Goal: Task Accomplishment & Management: Complete application form

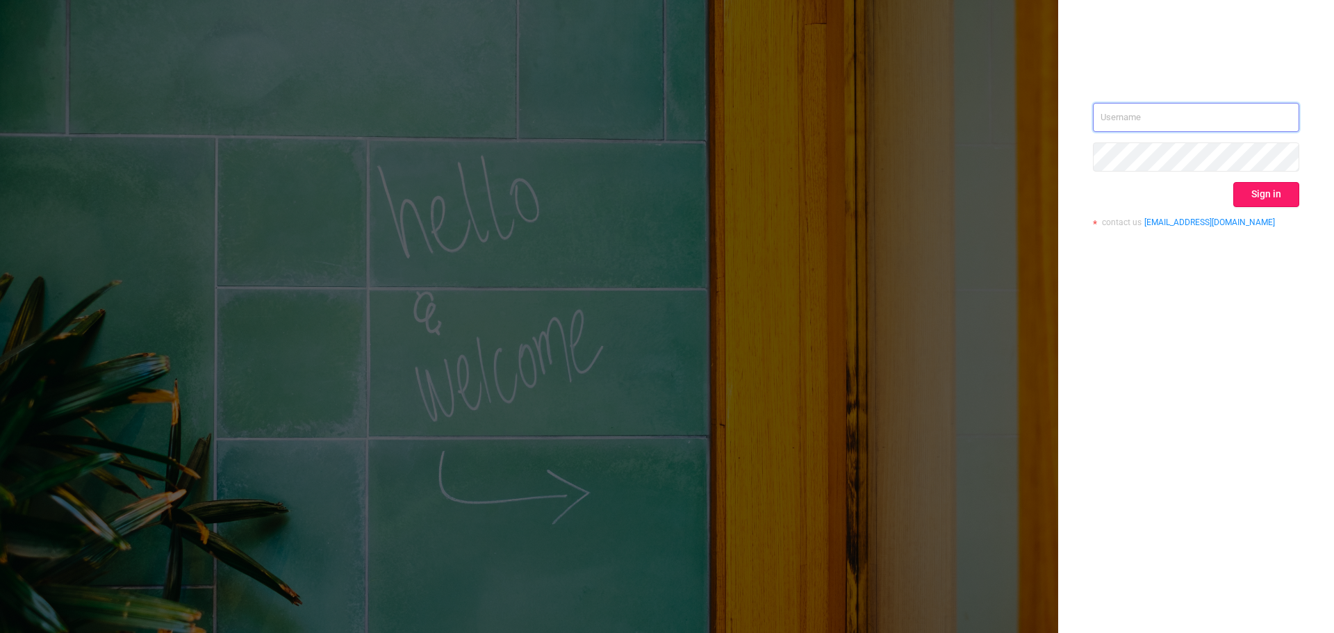
type input "[EMAIL_ADDRESS][DOMAIN_NAME]"
click at [1266, 206] on div "[EMAIL_ADDRESS][DOMAIN_NAME] Sign in contact us [EMAIL_ADDRESS][DOMAIN_NAME]" at bounding box center [1196, 170] width 206 height 135
click at [1267, 194] on button "Sign in" at bounding box center [1266, 194] width 66 height 25
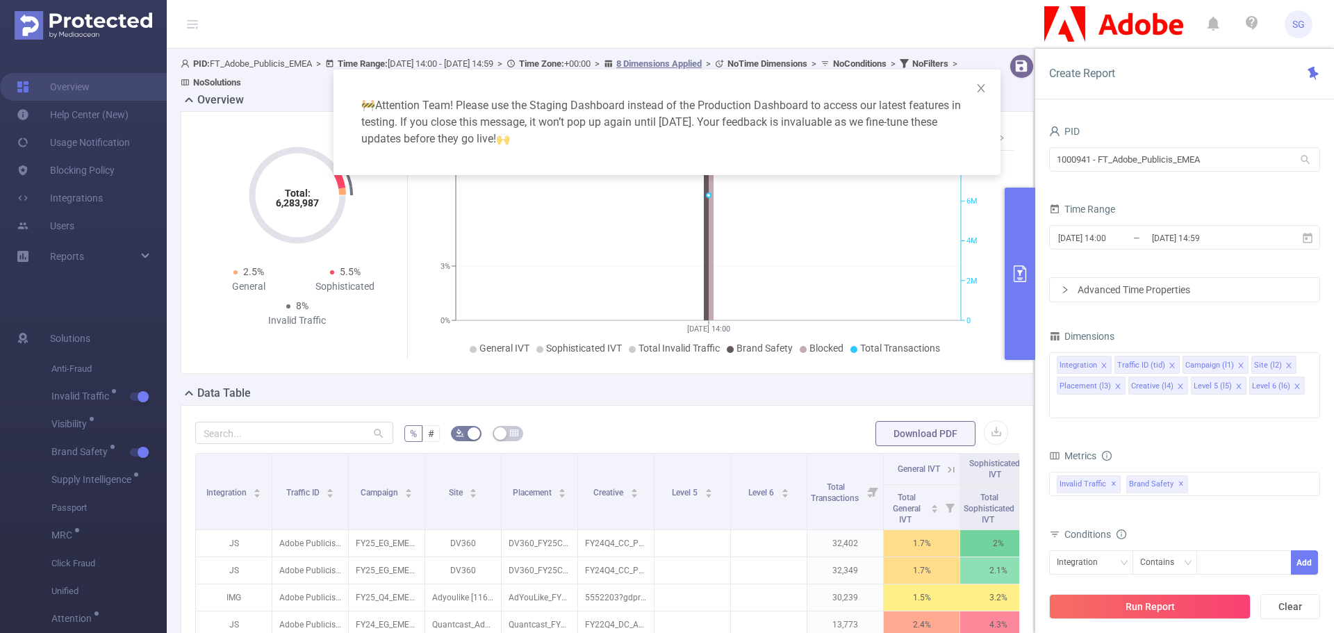
click at [100, 228] on div "🚧 Attention Team! Please use the Staging Dashboard instead of the Production Da…" at bounding box center [667, 316] width 1334 height 633
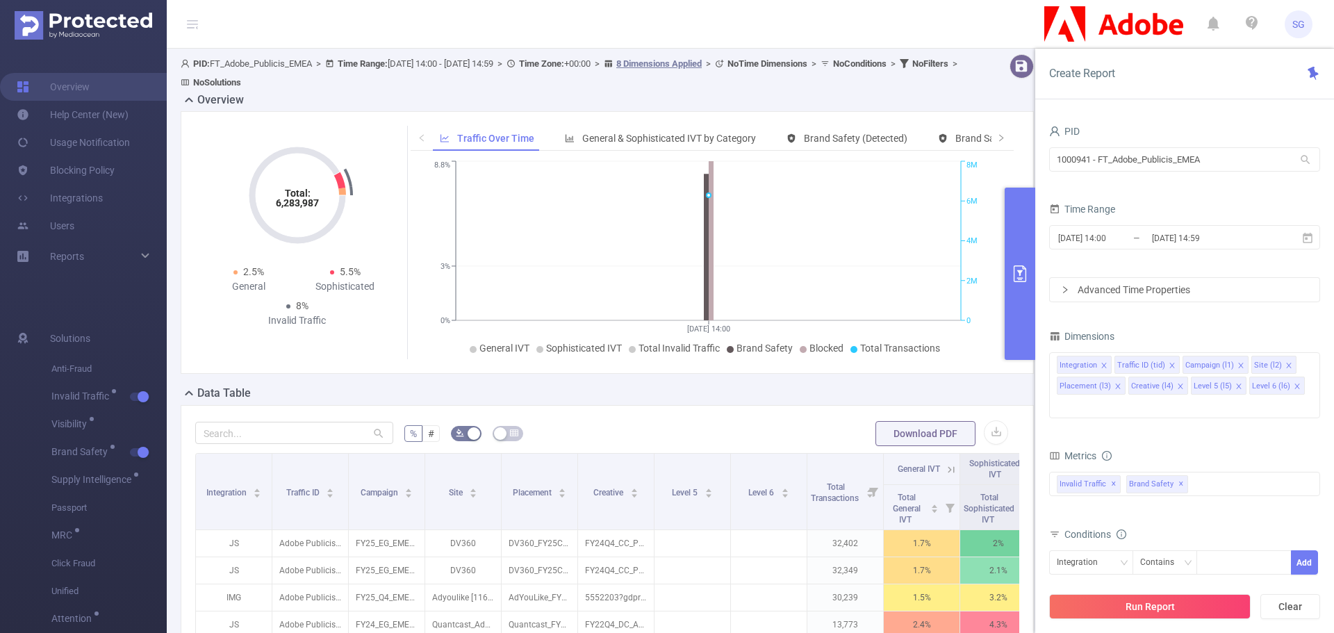
click at [72, 222] on div "🚧 Attention Team! Please use the Staging Dashboard instead of the Production Da…" at bounding box center [667, 316] width 1334 height 633
click at [64, 224] on link "Users" at bounding box center [46, 226] width 58 height 28
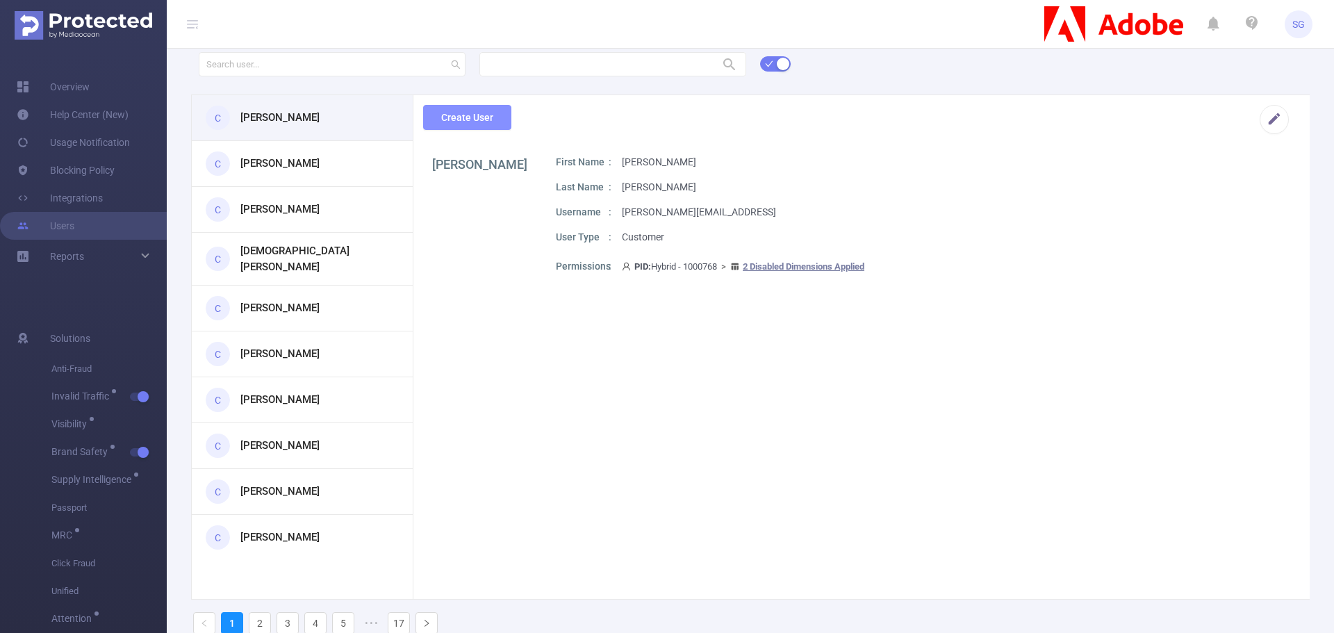
click at [488, 124] on button "Create User" at bounding box center [467, 117] width 88 height 25
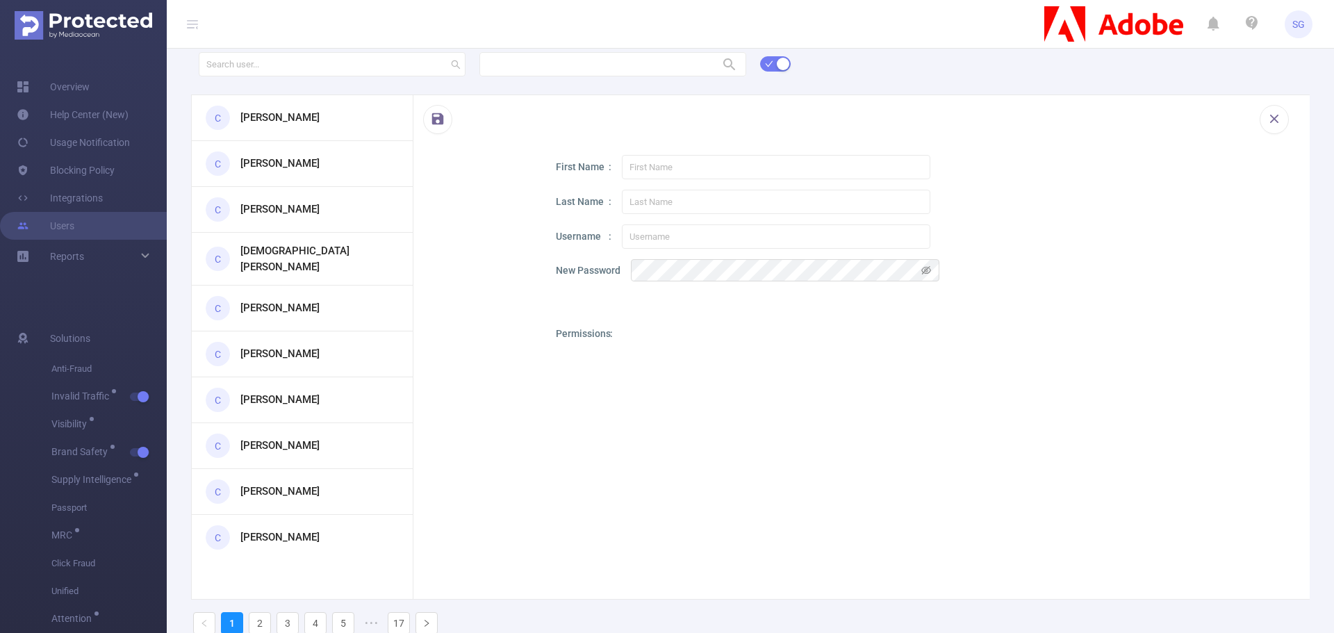
click at [515, 137] on div at bounding box center [856, 125] width 896 height 60
click at [676, 232] on input "text" at bounding box center [776, 236] width 309 height 24
paste input "https://[DOMAIN_NAME]/ddm/trackclk/N2359742.5479095GOOGIE/B33201164.415766611;d…"
type input "https://[DOMAIN_NAME]/ddm/trackclk/N2359742.5479095GOOGIE/B33201164.415766611;d…"
paste input "[PERSON_NAME][EMAIL_ADDRESS][DOMAIN_NAME])"
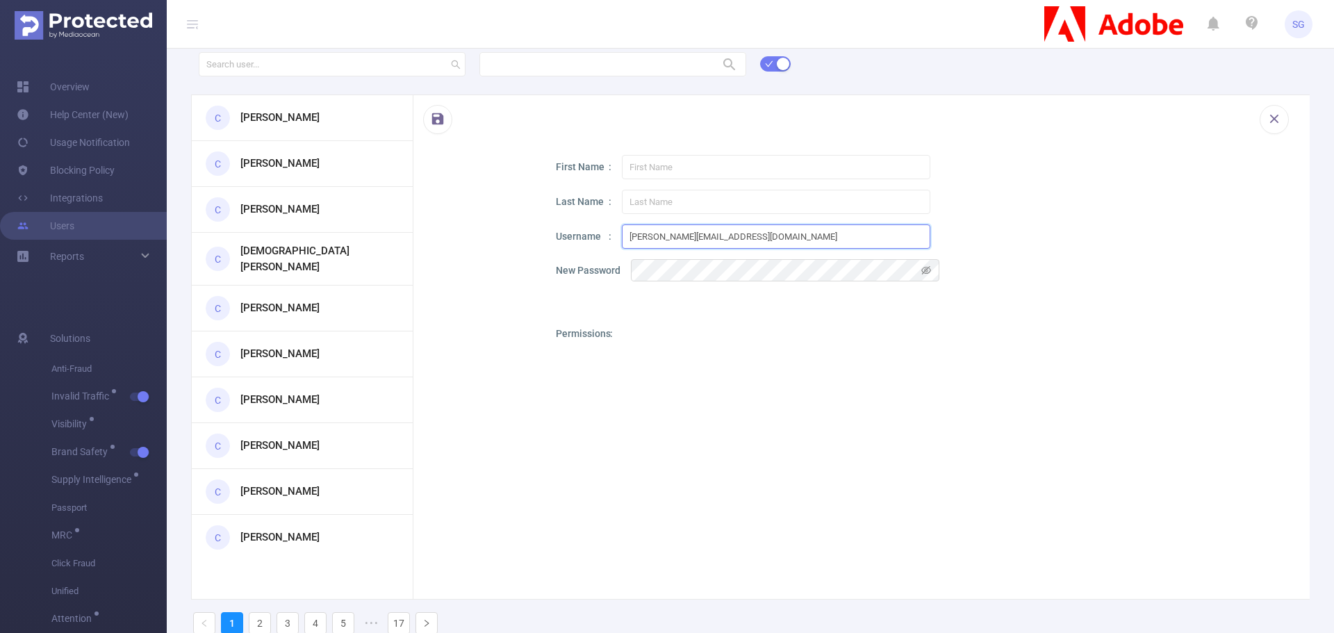
type input "[PERSON_NAME][EMAIL_ADDRESS][DOMAIN_NAME]"
click at [659, 170] on input "text" at bounding box center [776, 167] width 309 height 24
type input "[PERSON_NAME]"
click at [771, 237] on input "[PERSON_NAME][EMAIL_ADDRESS][DOMAIN_NAME]" at bounding box center [776, 236] width 309 height 24
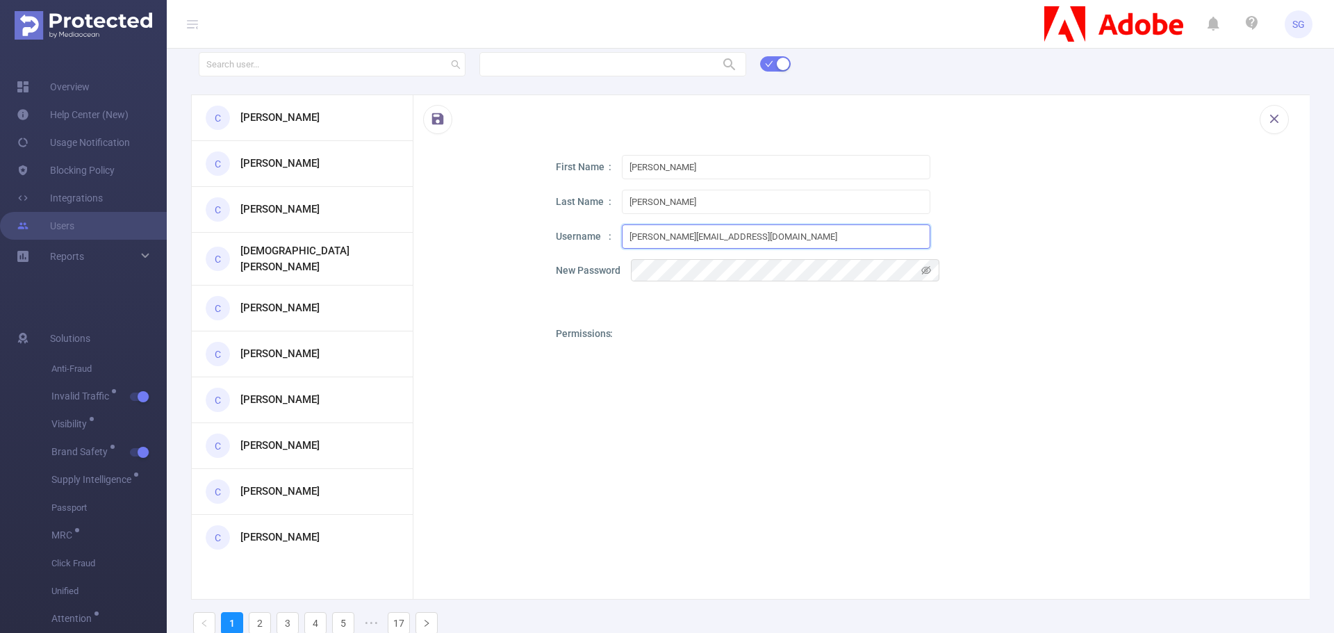
click at [771, 237] on input "[PERSON_NAME][EMAIL_ADDRESS][DOMAIN_NAME]" at bounding box center [776, 236] width 309 height 24
click at [923, 268] on icon "icon: eye-invisible" at bounding box center [926, 270] width 10 height 10
click at [1009, 252] on div "First Name [PERSON_NAME] Last Name [PERSON_NAME] Z Username [PERSON_NAME][EMAIL…" at bounding box center [921, 453] width 730 height 596
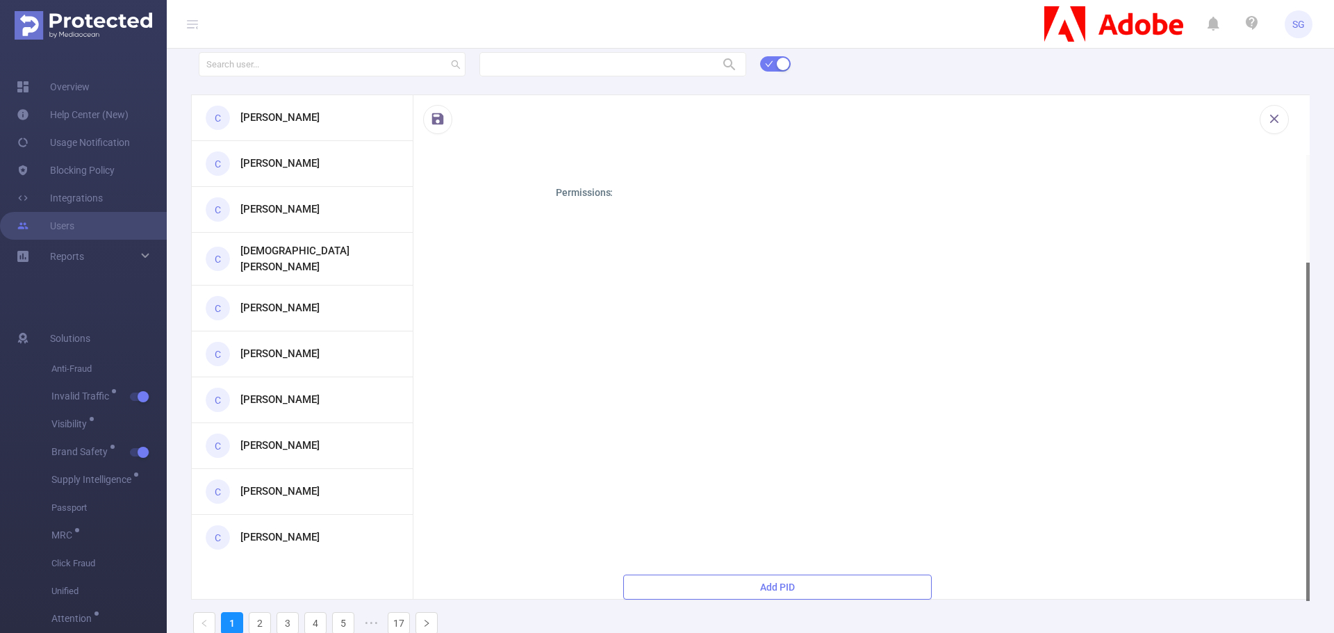
click at [748, 585] on button "Add PID" at bounding box center [777, 587] width 309 height 25
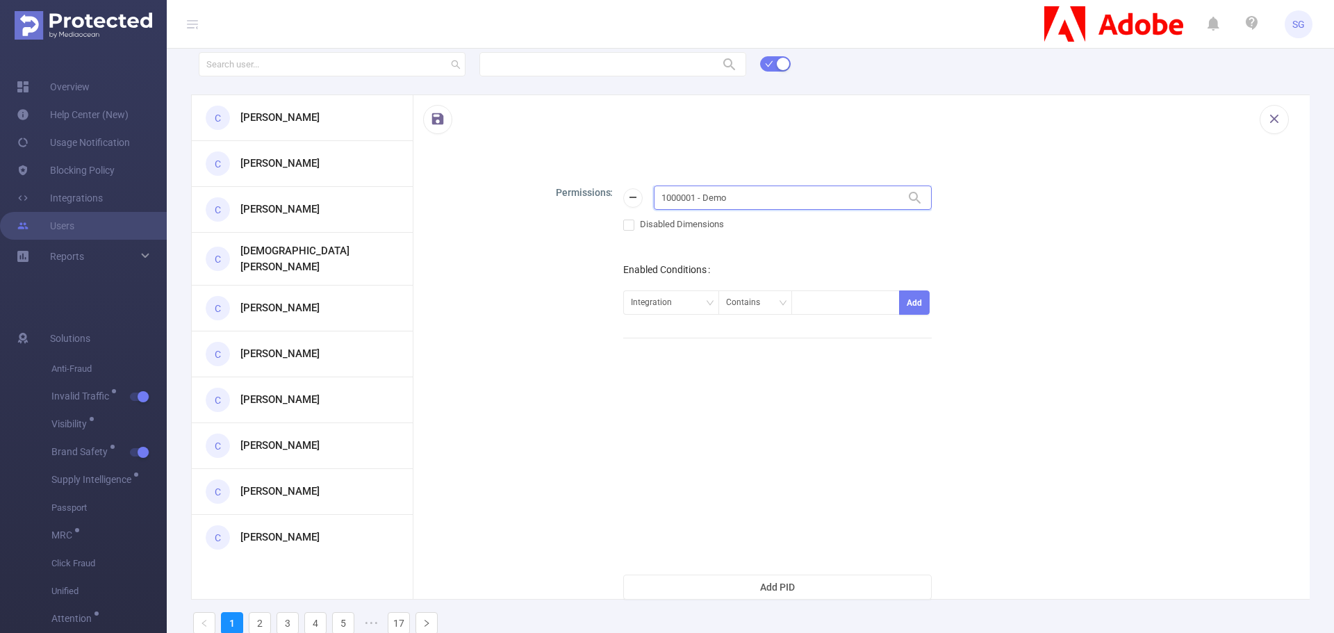
click at [748, 192] on input "1000001 - Demo" at bounding box center [793, 198] width 278 height 24
type input "adobe publicis"
click at [740, 188] on input "1000001 - Demo" at bounding box center [793, 198] width 278 height 24
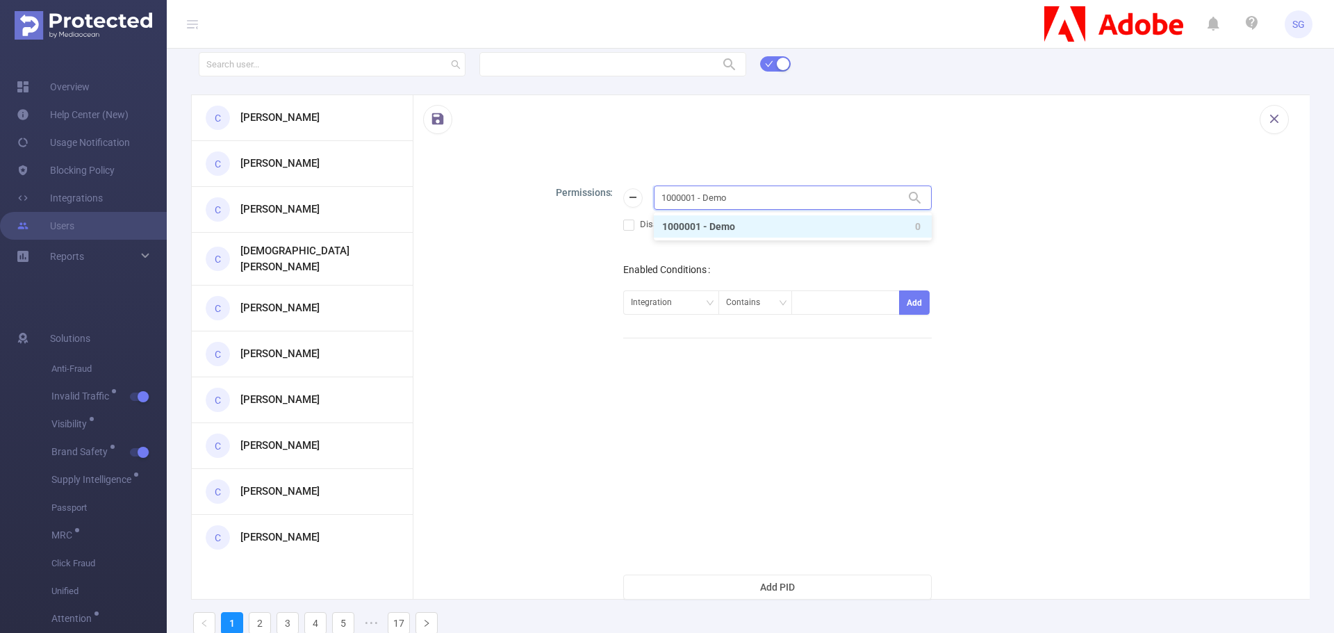
click at [740, 188] on input "1000001 - Demo" at bounding box center [793, 198] width 278 height 24
type input "ad"
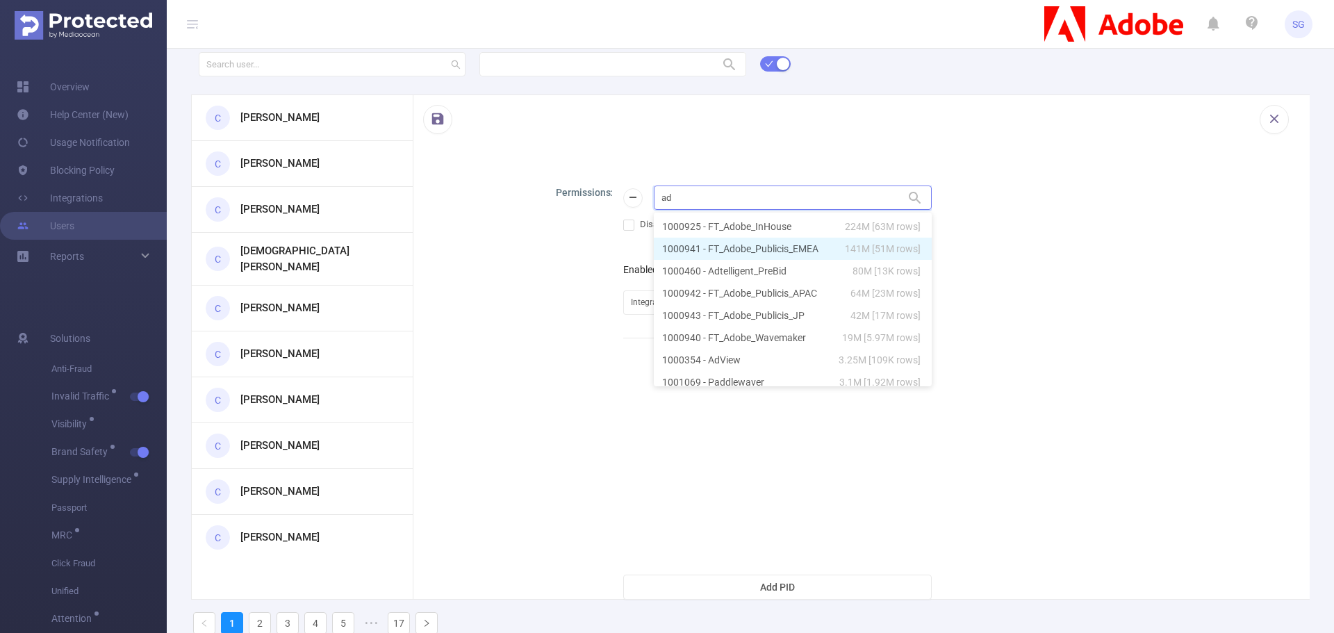
click at [760, 240] on li "1000941 - FT_Adobe_Publicis_EMEA 141M [51M rows]" at bounding box center [793, 249] width 278 height 22
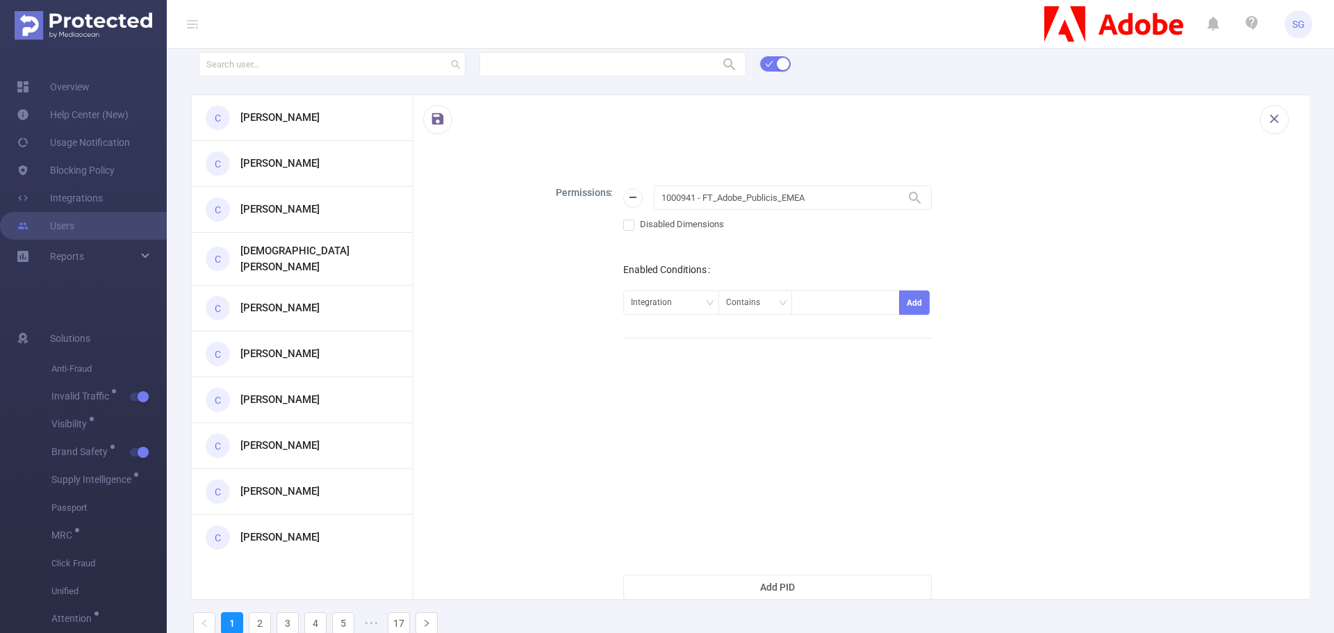
click at [1151, 247] on div "Permissions 1000941 - FT_Adobe_Publicis_EMEA 1000941 - FT_Adobe_Publicis_EMEA D…" at bounding box center [921, 393] width 730 height 414
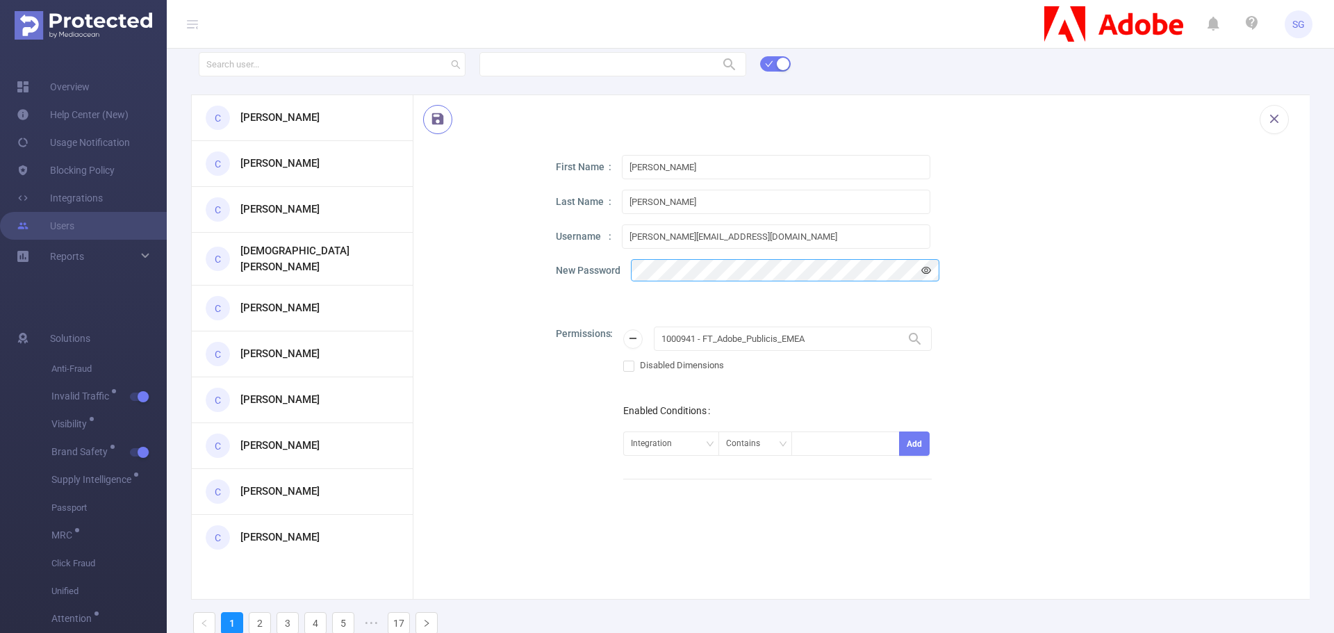
click at [439, 122] on button "button" at bounding box center [437, 119] width 29 height 29
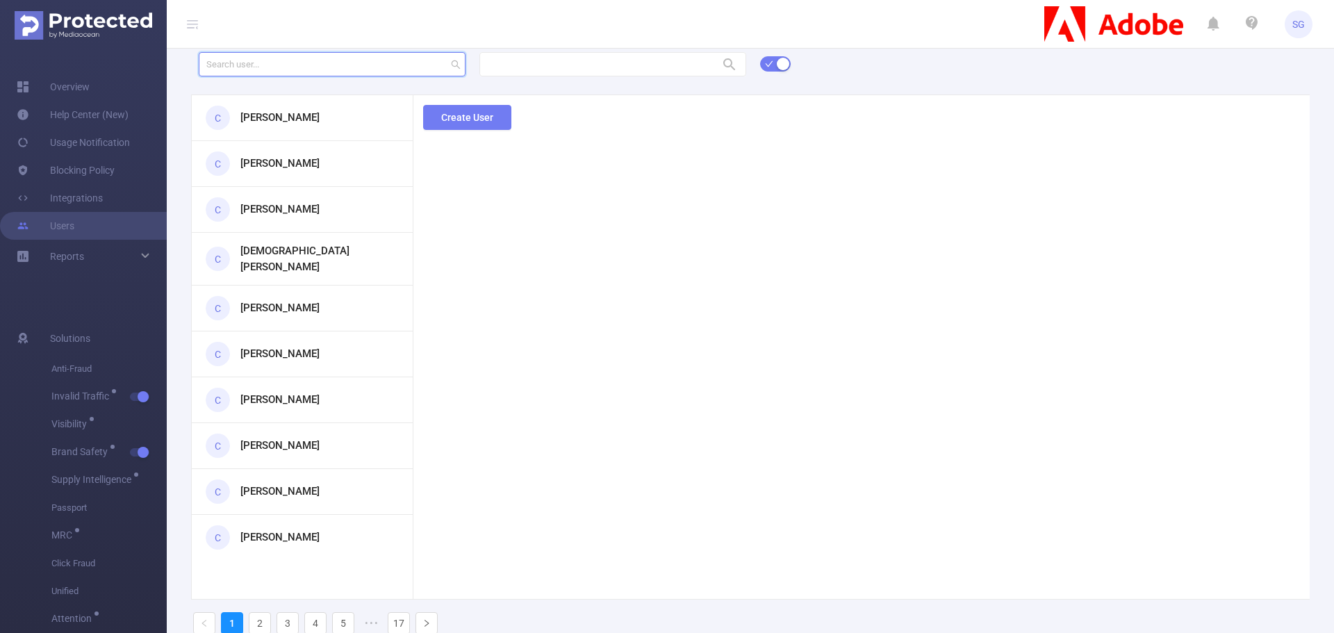
click at [297, 68] on input "text" at bounding box center [332, 64] width 267 height 24
click at [292, 122] on h3 "[PERSON_NAME]" at bounding box center [279, 118] width 79 height 16
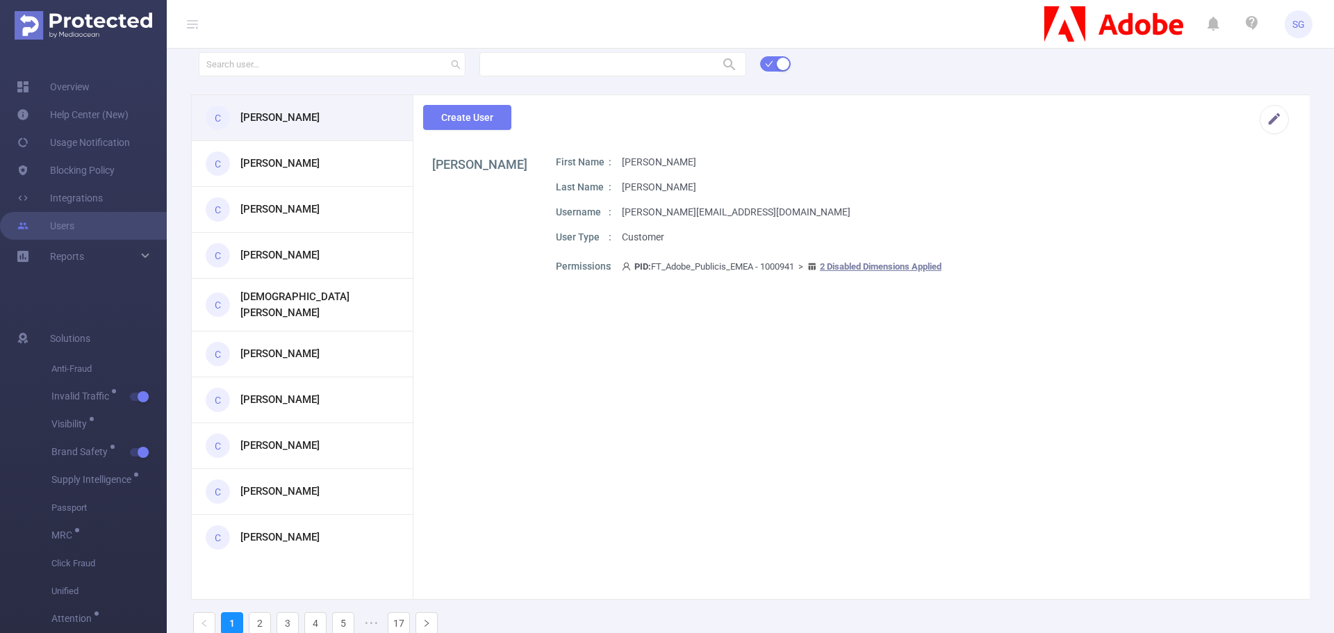
click at [889, 591] on section "[PERSON_NAME] Z First Name [PERSON_NAME] Last Name [PERSON_NAME] Z Username [PE…" at bounding box center [861, 382] width 896 height 455
click at [883, 479] on section "[PERSON_NAME] Z First Name [PERSON_NAME] Last Name [PERSON_NAME] Z Username [PE…" at bounding box center [861, 382] width 896 height 455
click at [662, 206] on p "[PERSON_NAME][EMAIL_ADDRESS][DOMAIN_NAME]" at bounding box center [736, 212] width 229 height 15
click at [671, 214] on p "[PERSON_NAME][EMAIL_ADDRESS][DOMAIN_NAME]" at bounding box center [736, 212] width 229 height 15
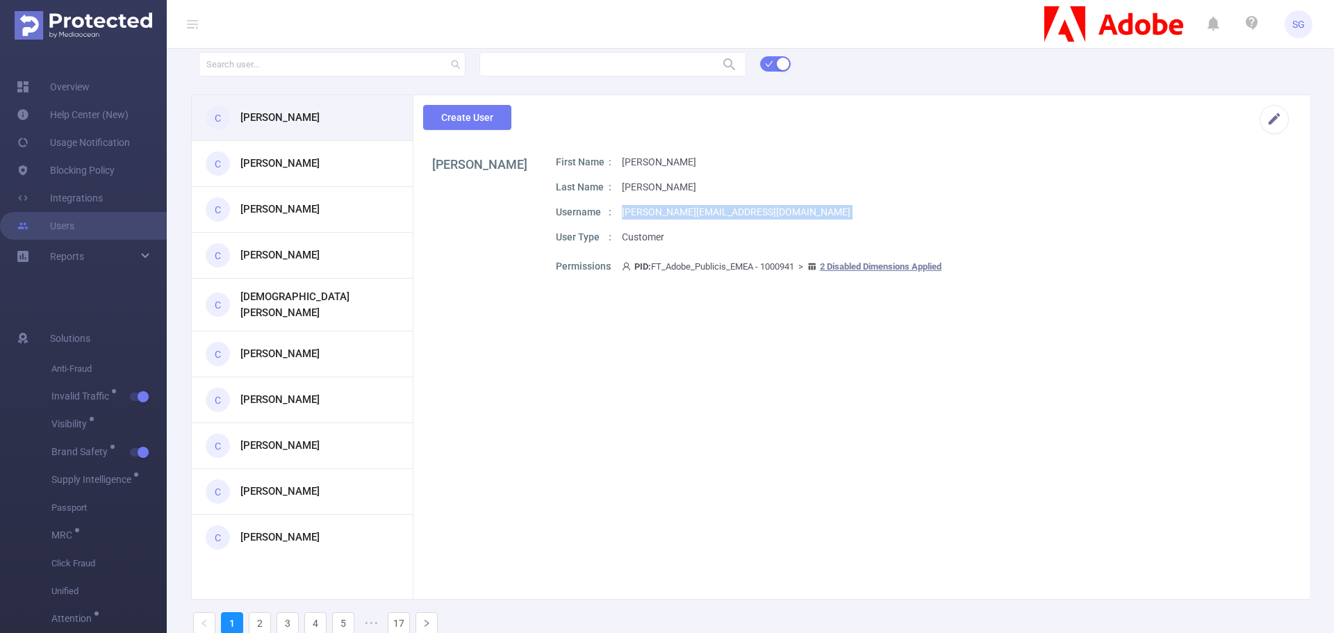
click at [671, 214] on p "[PERSON_NAME][EMAIL_ADDRESS][DOMAIN_NAME]" at bounding box center [736, 212] width 229 height 15
copy p "[PERSON_NAME][EMAIL_ADDRESS][DOMAIN_NAME]"
click at [854, 161] on div "First Name [PERSON_NAME]" at bounding box center [921, 162] width 730 height 15
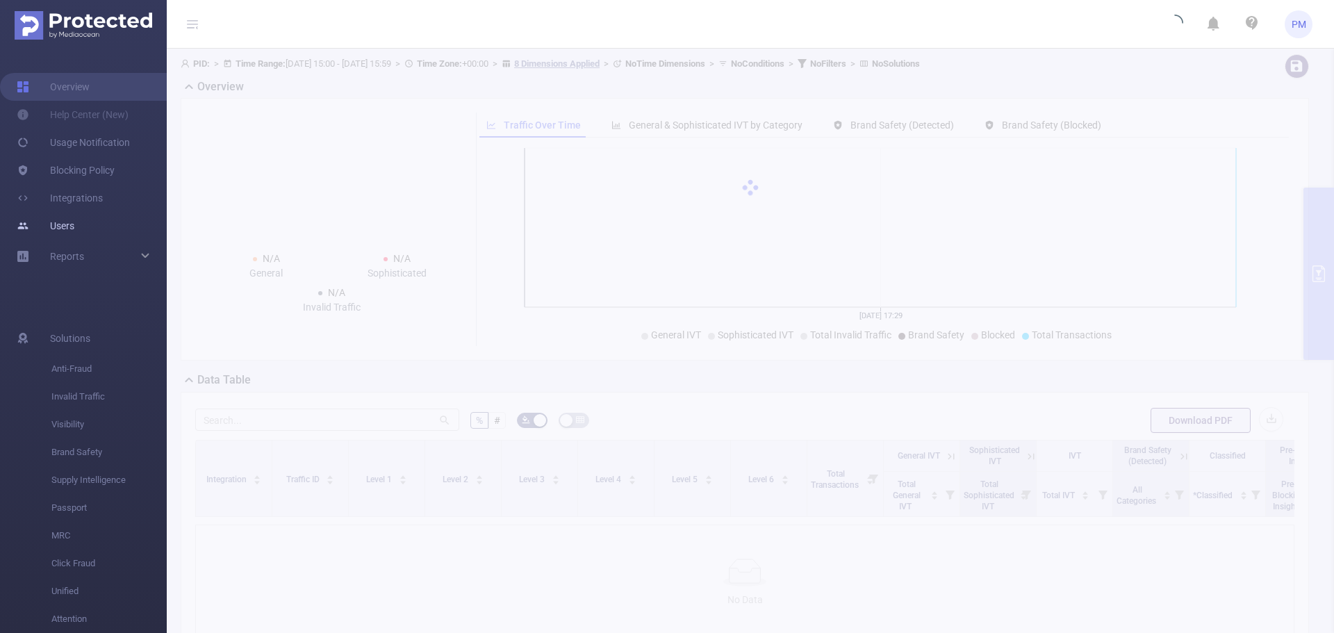
click at [72, 224] on link "Users" at bounding box center [46, 226] width 58 height 28
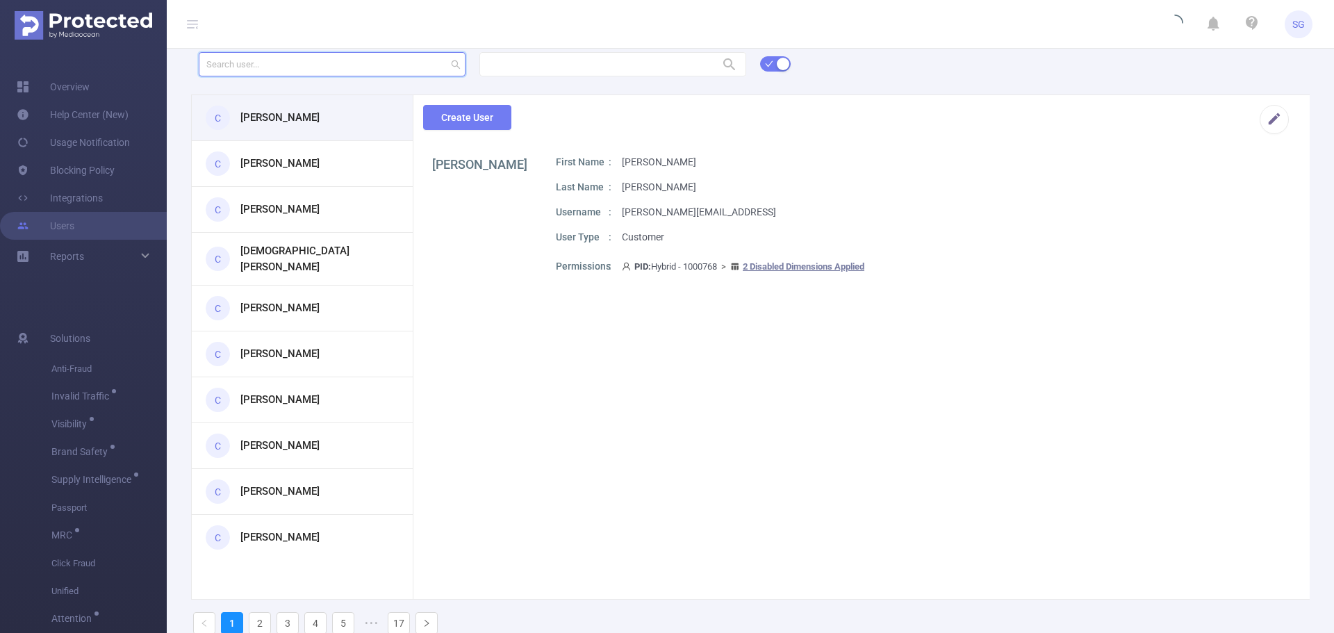
click at [264, 69] on input "text" at bounding box center [332, 64] width 267 height 24
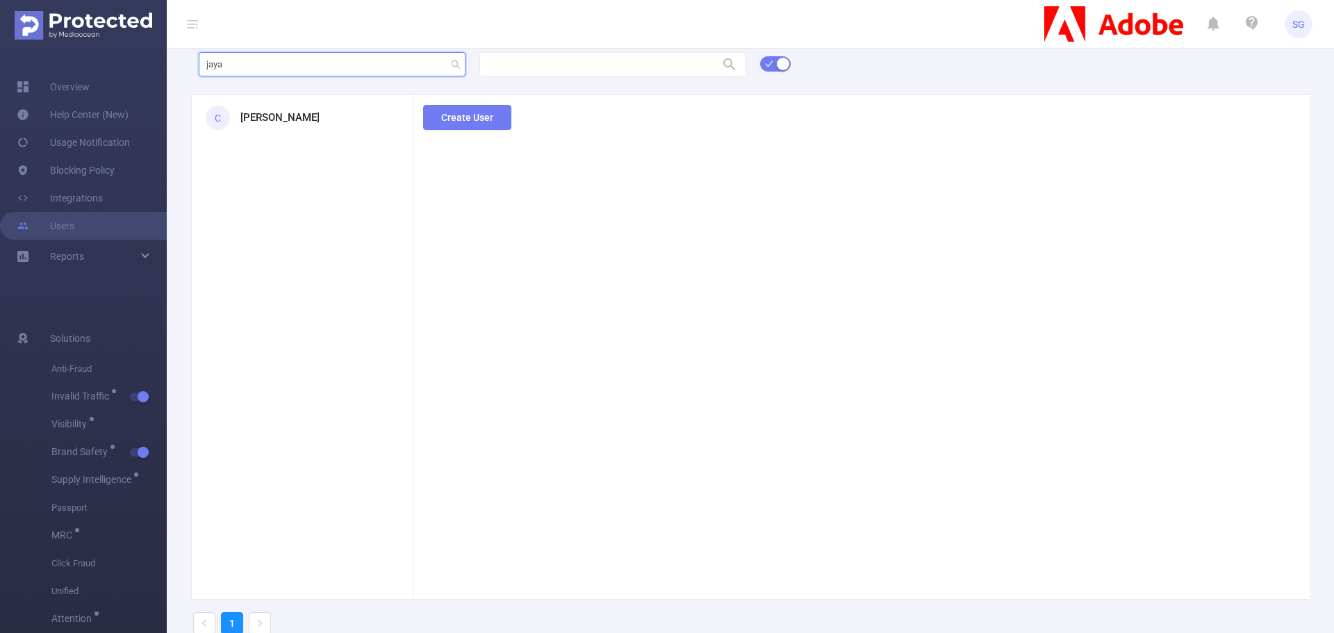
type input "jaya"
click at [289, 114] on h3 "[PERSON_NAME]" at bounding box center [279, 118] width 79 height 16
